Goal: Task Accomplishment & Management: Manage account settings

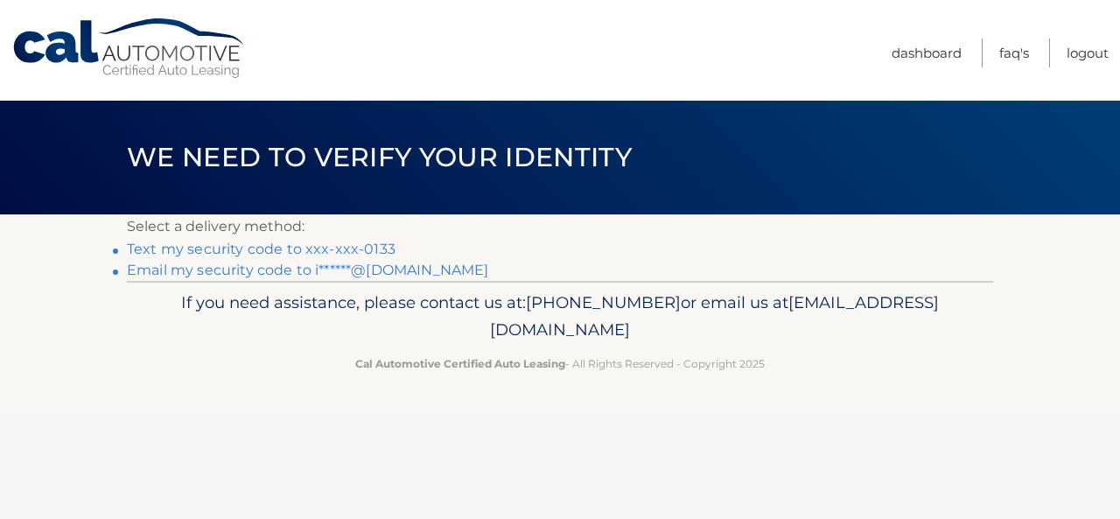
click at [210, 248] on link "Text my security code to xxx-xxx-0133" at bounding box center [261, 249] width 269 height 17
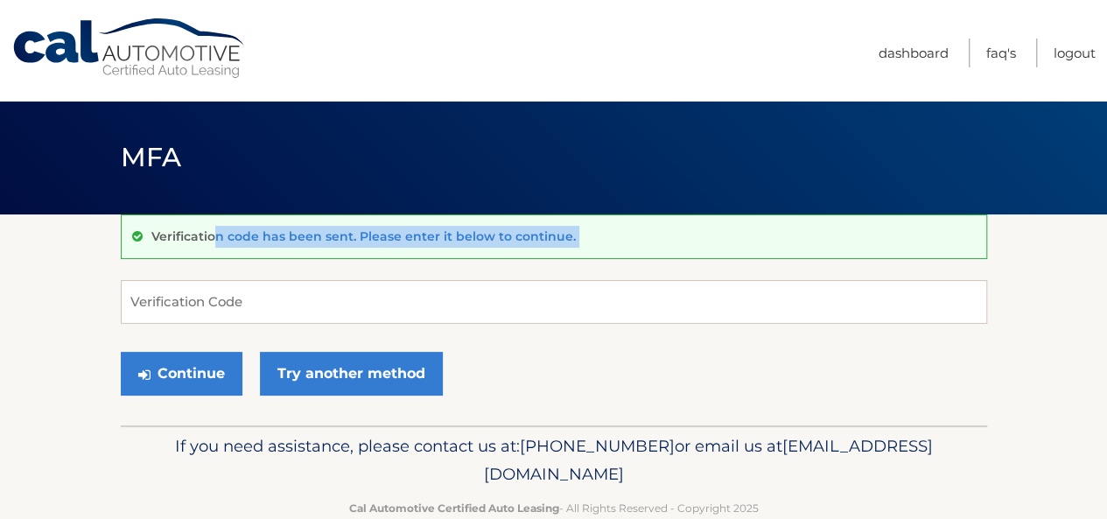
drag, startPoint x: 0, startPoint y: 0, endPoint x: 208, endPoint y: 300, distance: 365.3
click at [208, 300] on div "Verification code has been sent. Please enter it below to continue. Verificatio…" at bounding box center [554, 319] width 866 height 211
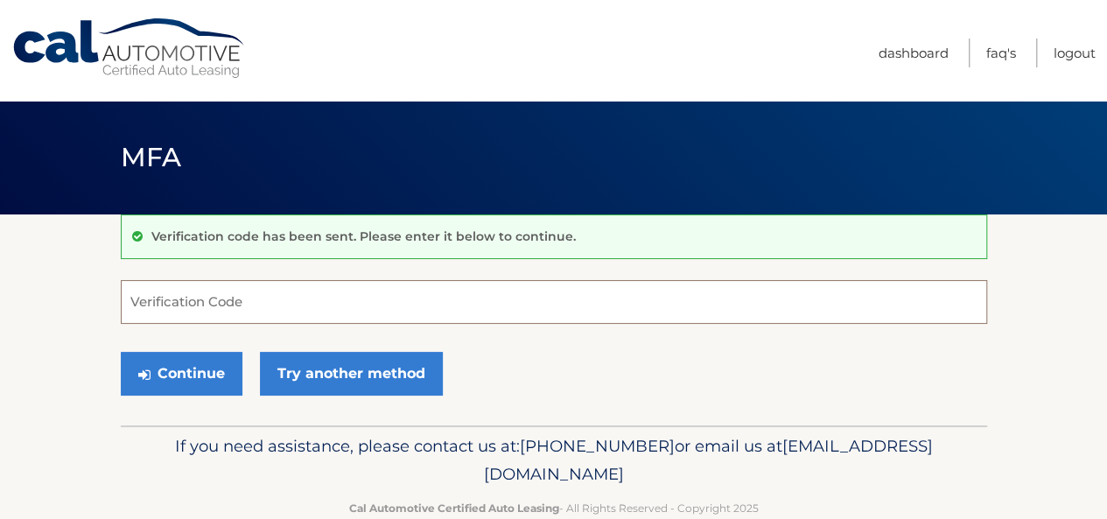
click at [208, 300] on input "Verification Code" at bounding box center [554, 302] width 866 height 44
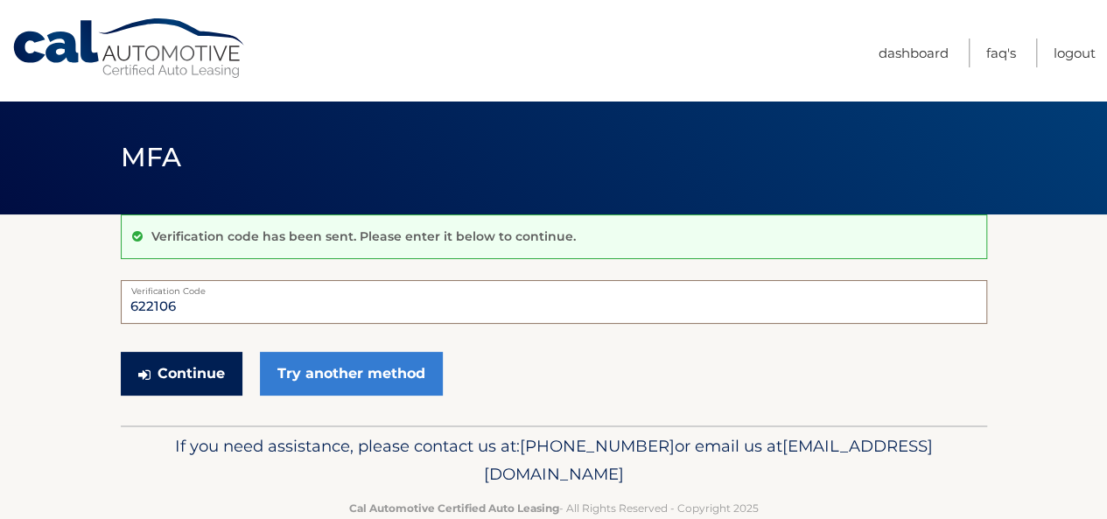
type input "622106"
click at [194, 359] on button "Continue" at bounding box center [182, 374] width 122 height 44
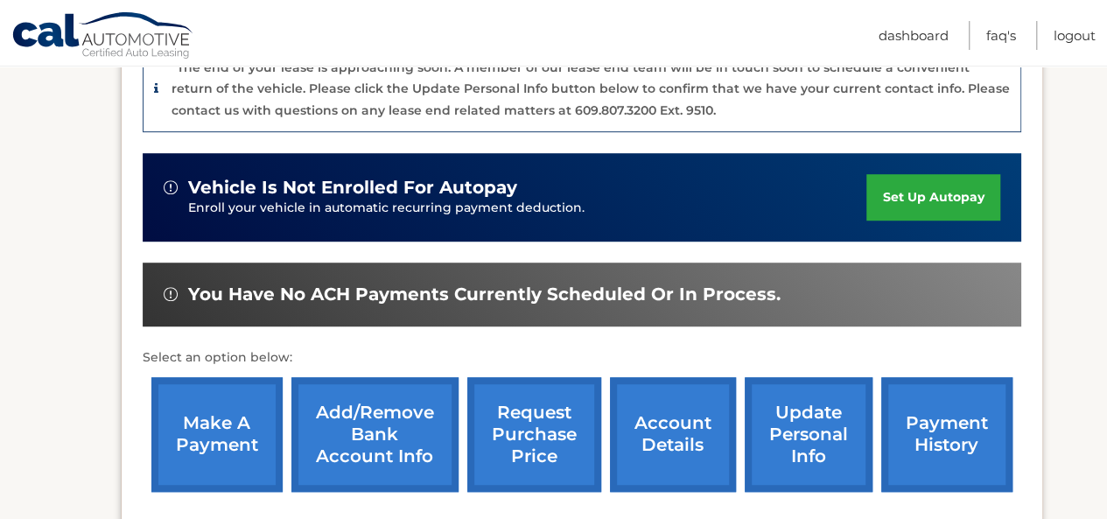
scroll to position [462, 0]
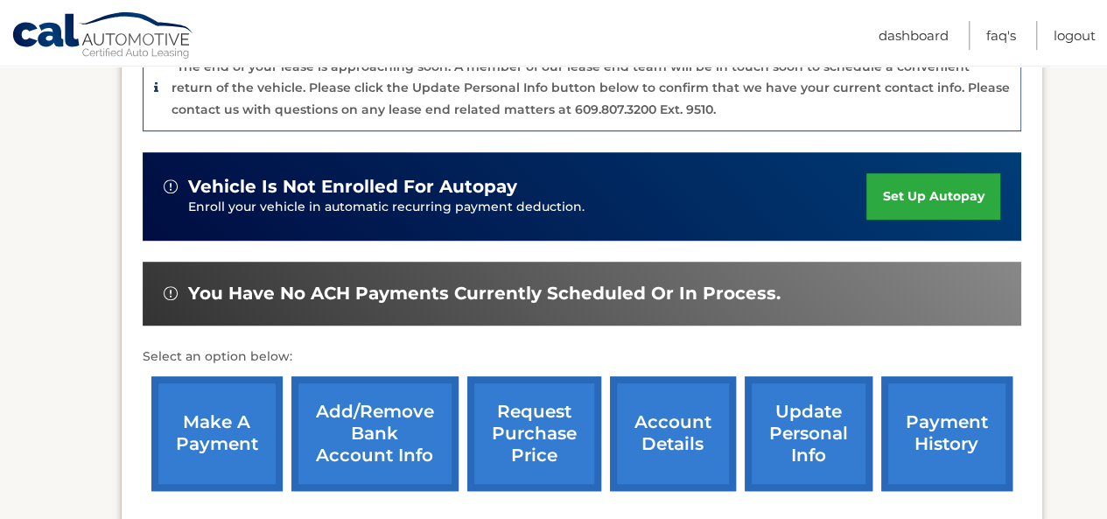
click at [194, 408] on link "make a payment" at bounding box center [216, 433] width 131 height 115
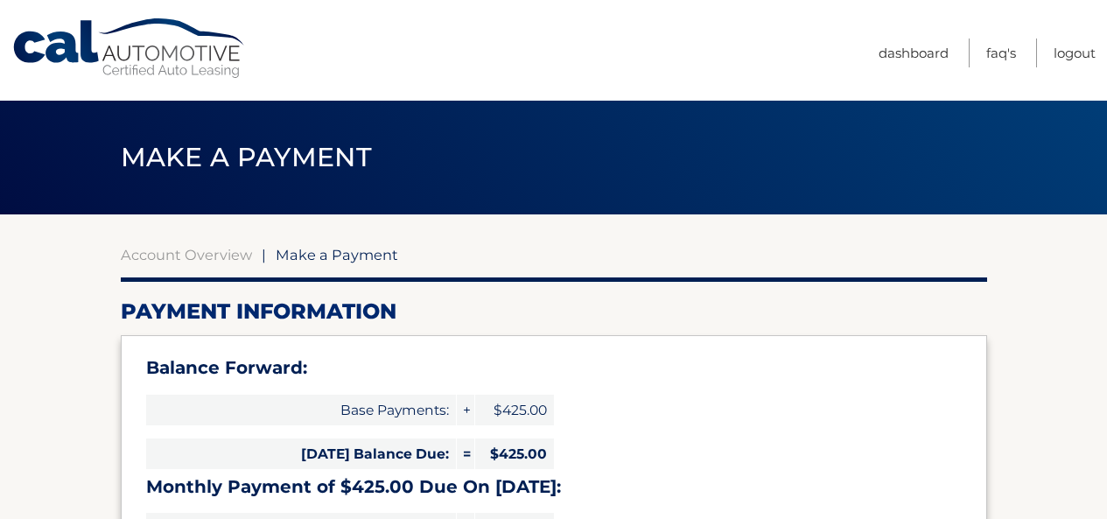
select select "MzJlYWU1NDQtNGNiNi00OGUwLWFhZDItZmFjM2U0MDNkM2Vl"
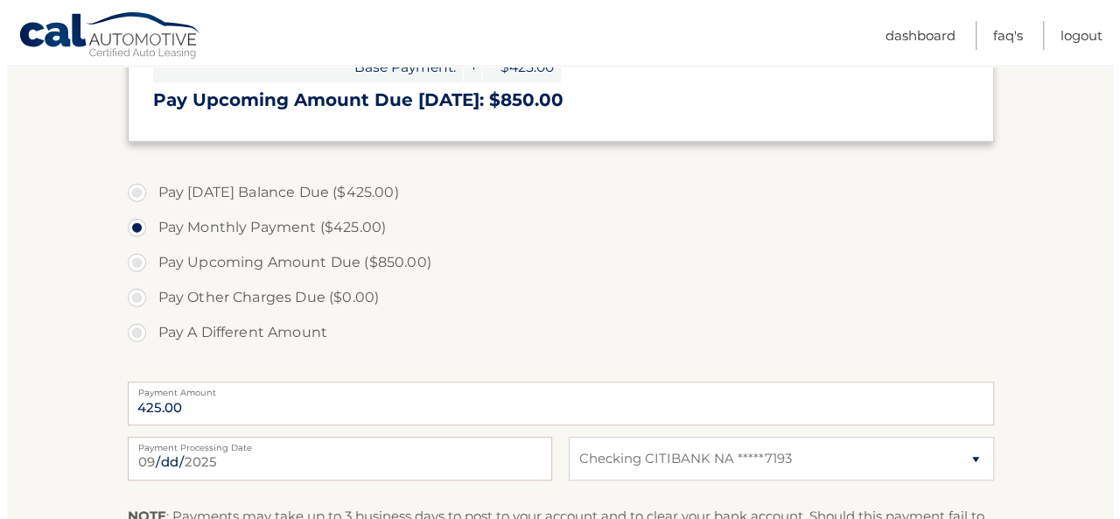
scroll to position [622, 0]
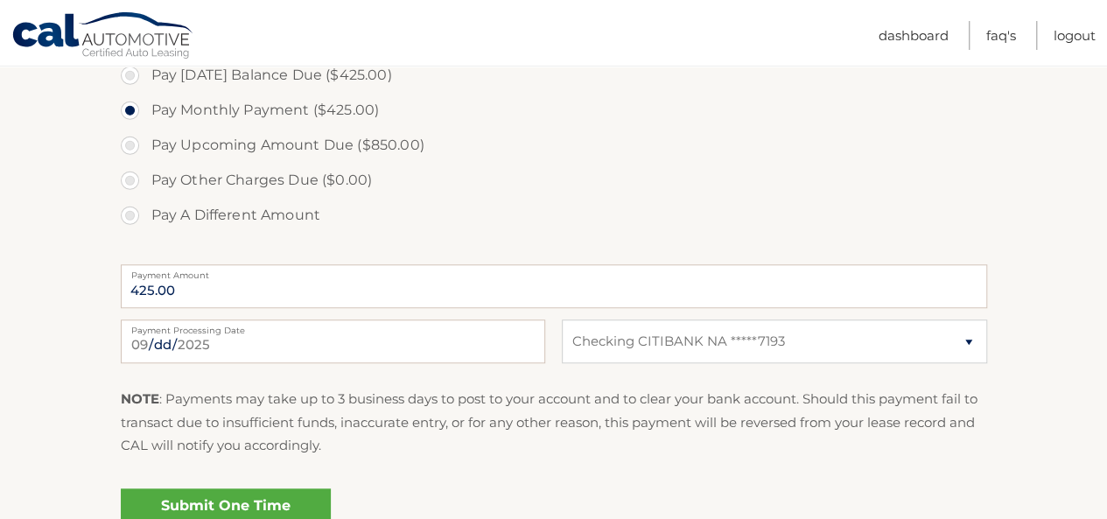
click at [221, 501] on link "Submit One Time Payment" at bounding box center [226, 516] width 210 height 56
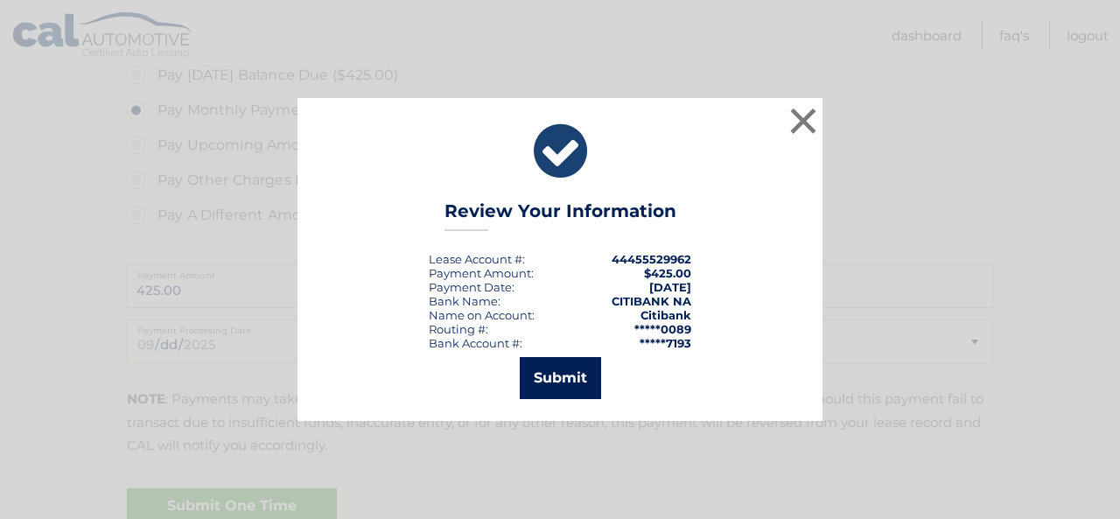
click at [556, 372] on button "Submit" at bounding box center [560, 378] width 81 height 42
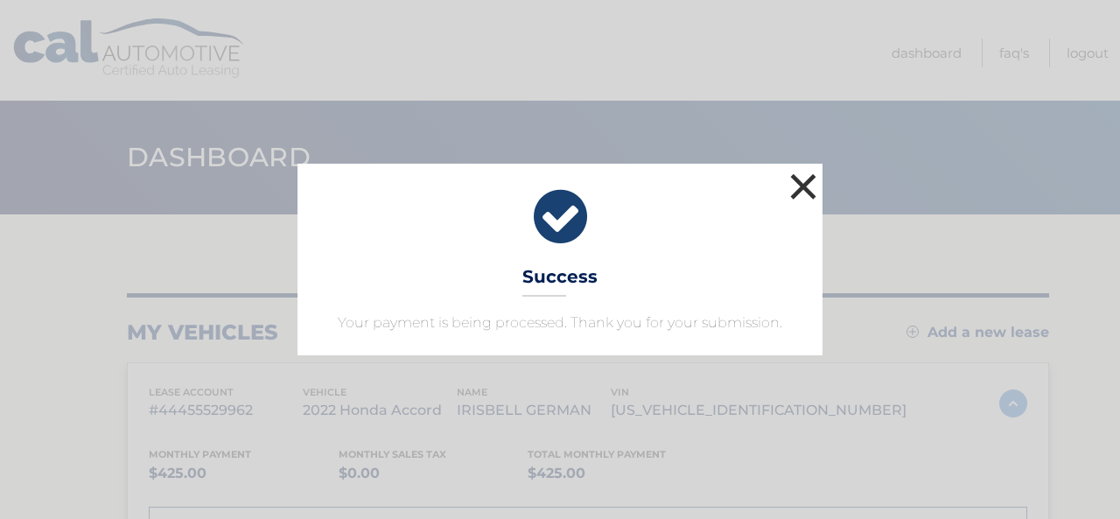
click at [805, 190] on button "×" at bounding box center [803, 186] width 35 height 35
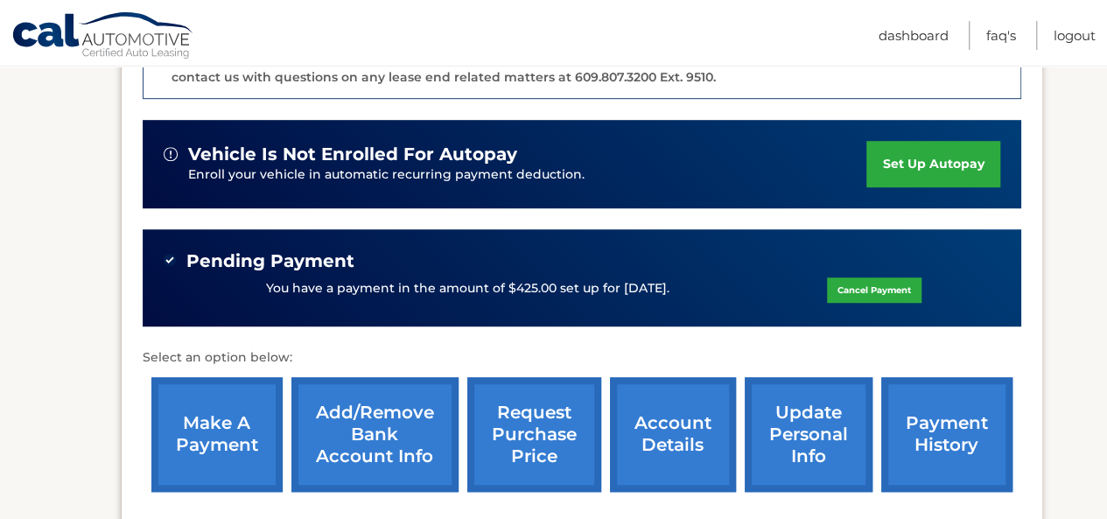
scroll to position [532, 0]
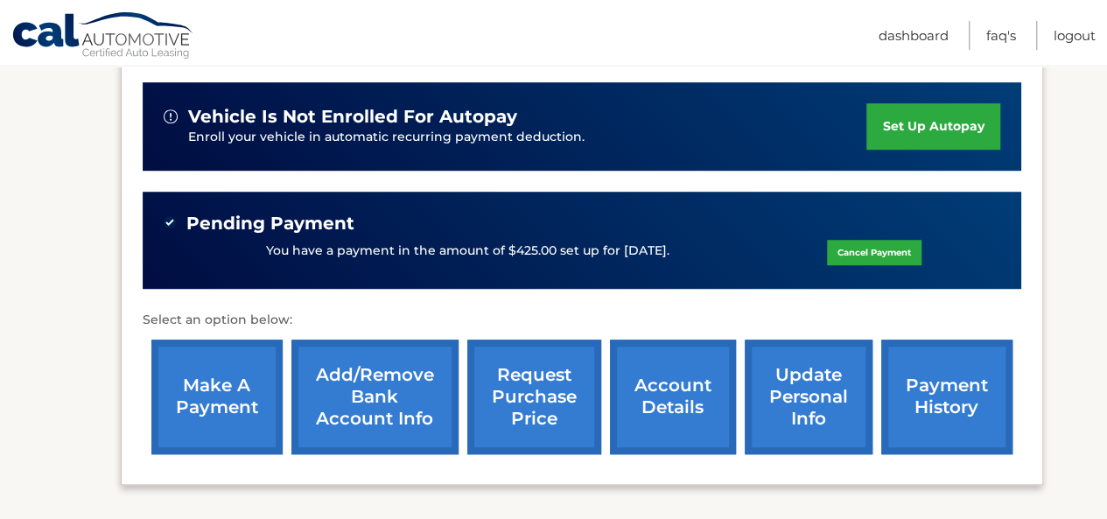
click at [783, 395] on link "update personal info" at bounding box center [809, 396] width 128 height 115
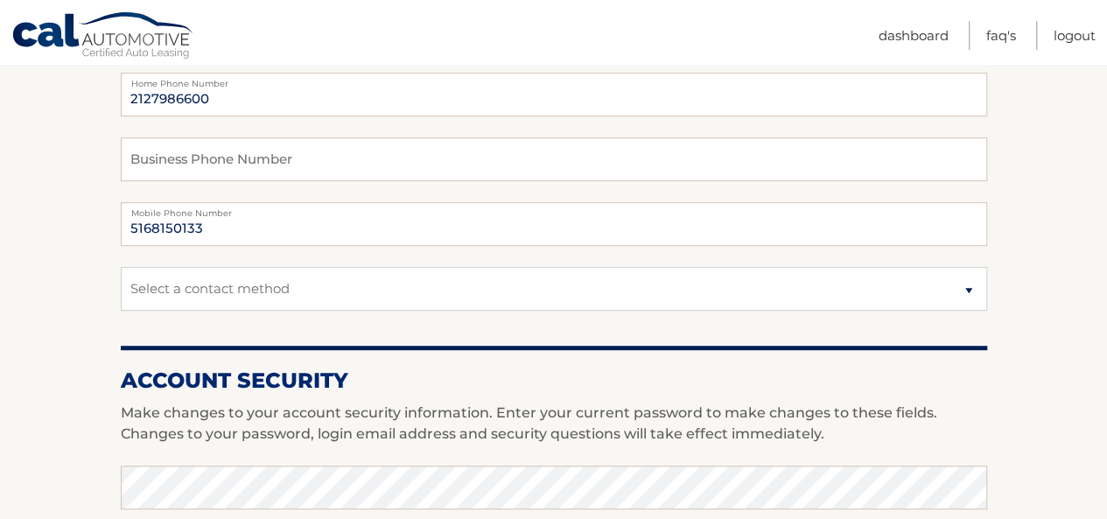
scroll to position [395, 0]
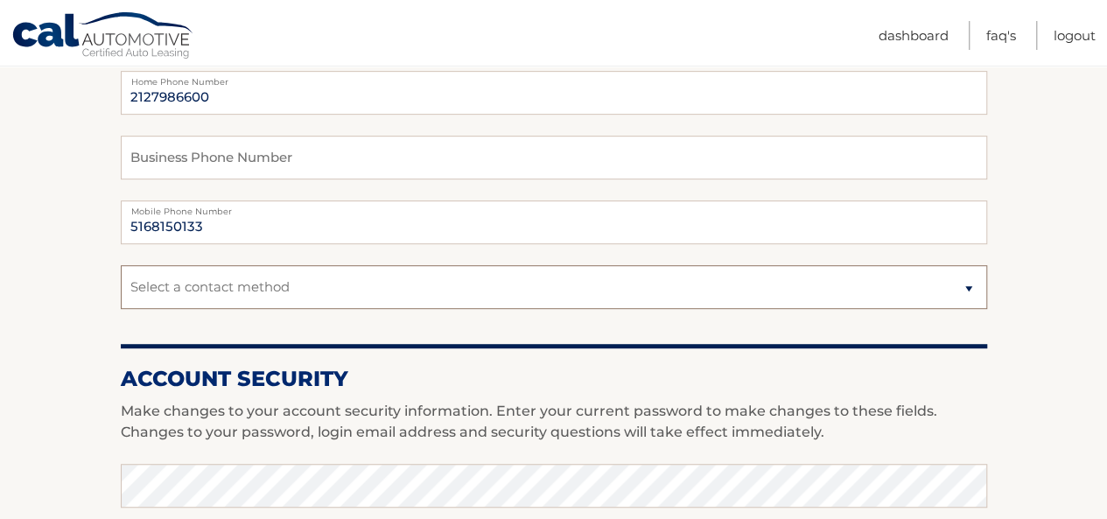
click at [660, 273] on select "Select a contact method Mobile Home" at bounding box center [554, 287] width 866 height 44
select select "1"
click at [121, 265] on select "Select a contact method Mobile Home" at bounding box center [554, 287] width 866 height 44
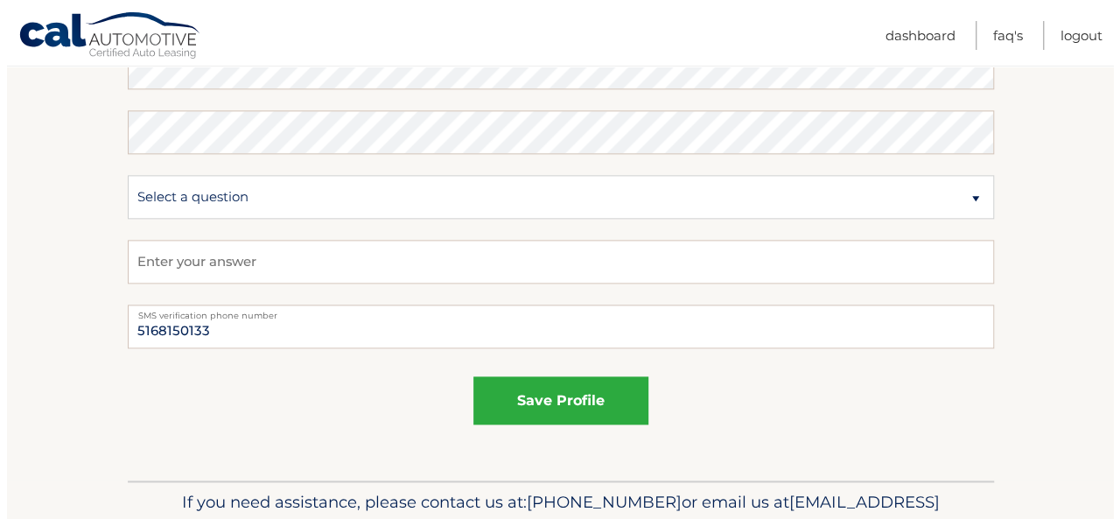
scroll to position [1009, 0]
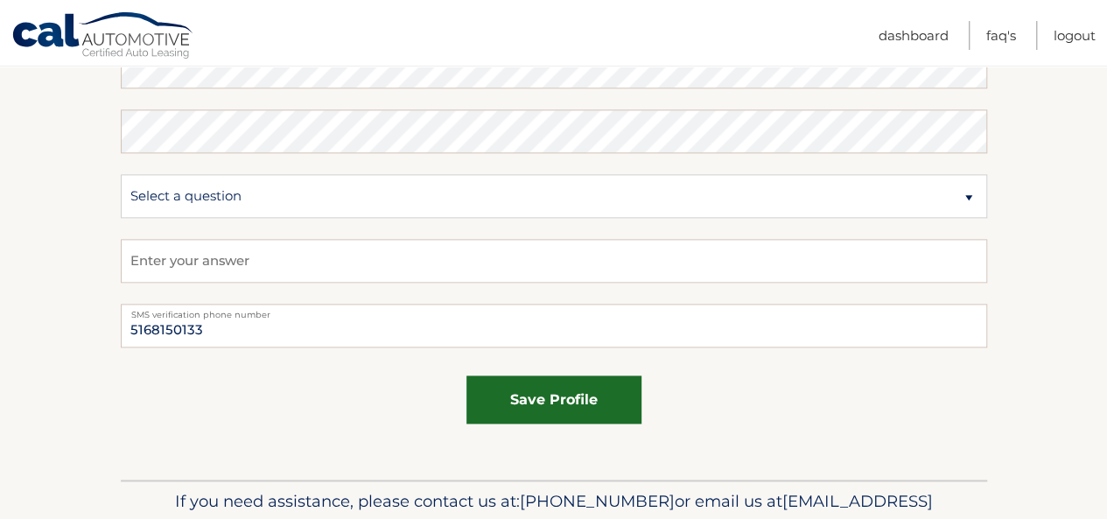
click at [538, 388] on button "save profile" at bounding box center [553, 399] width 175 height 48
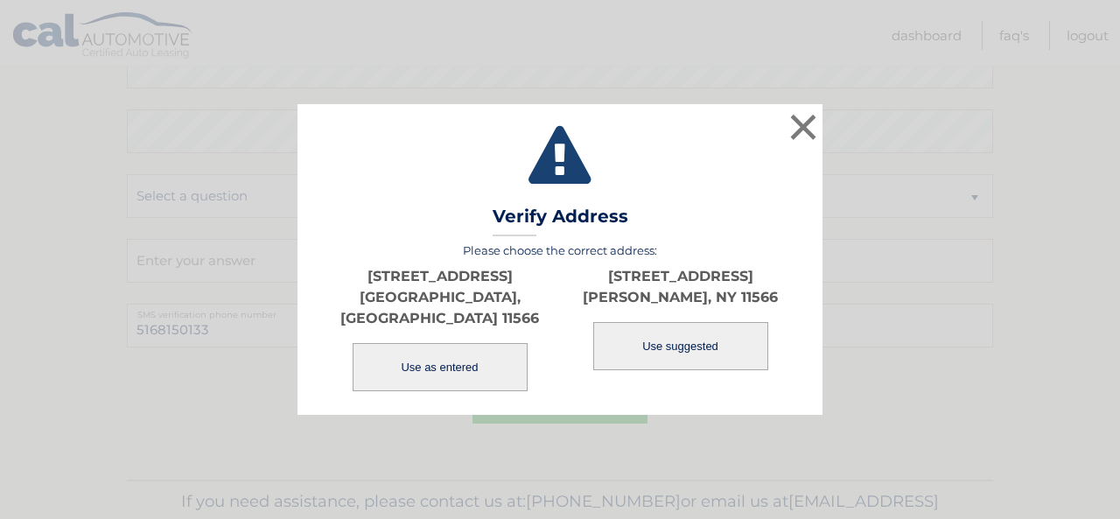
click at [478, 354] on button "Use as entered" at bounding box center [440, 367] width 175 height 48
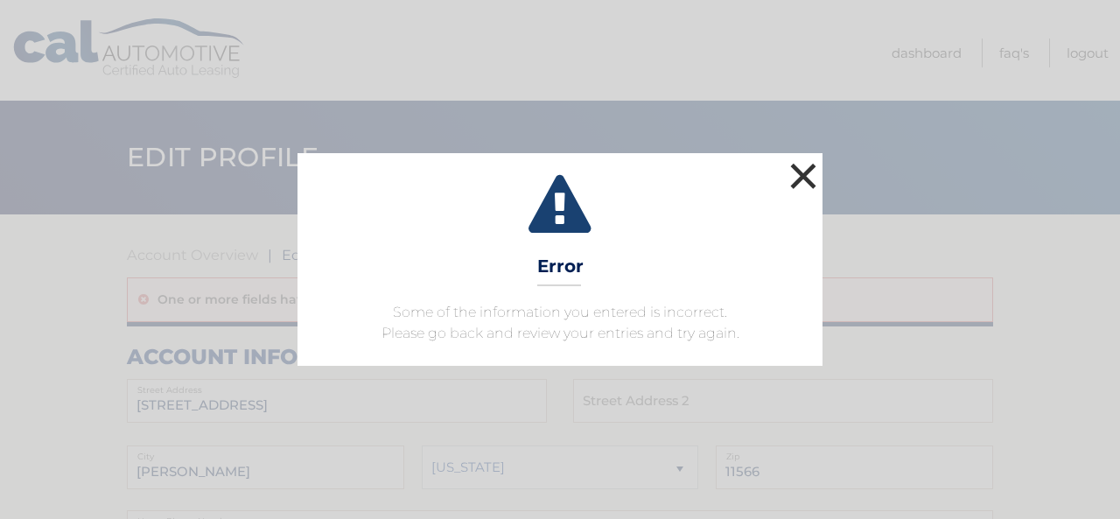
click at [807, 178] on button "×" at bounding box center [803, 175] width 35 height 35
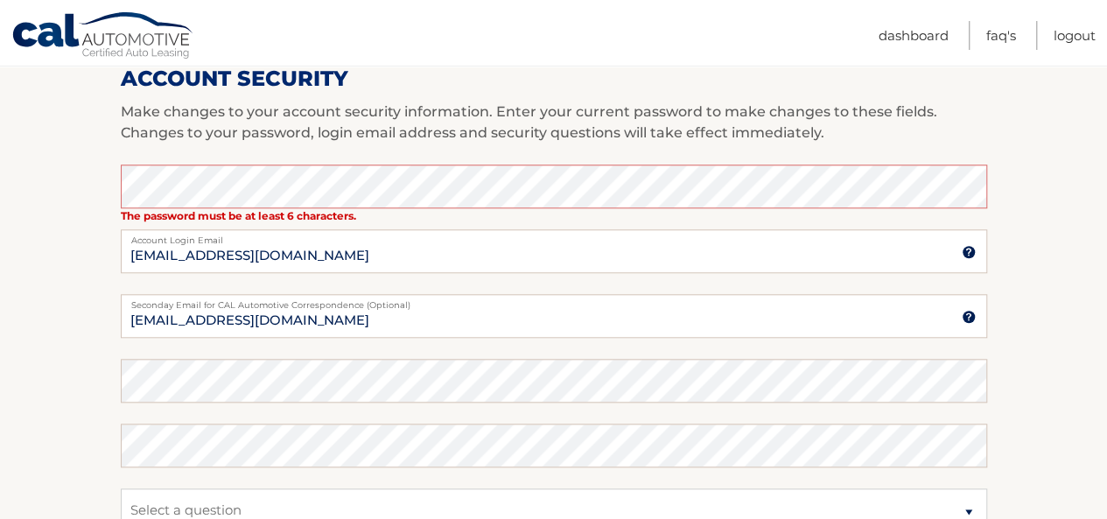
scroll to position [734, 0]
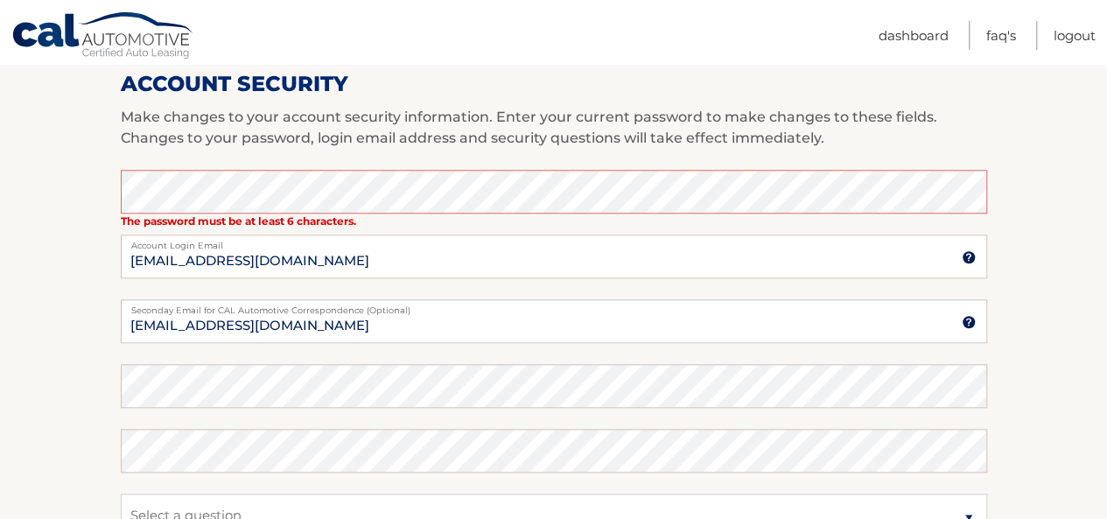
click at [698, 97] on div "Account Security Make changes to your account security information. Enter your …" at bounding box center [554, 406] width 866 height 715
